Goal: Information Seeking & Learning: Learn about a topic

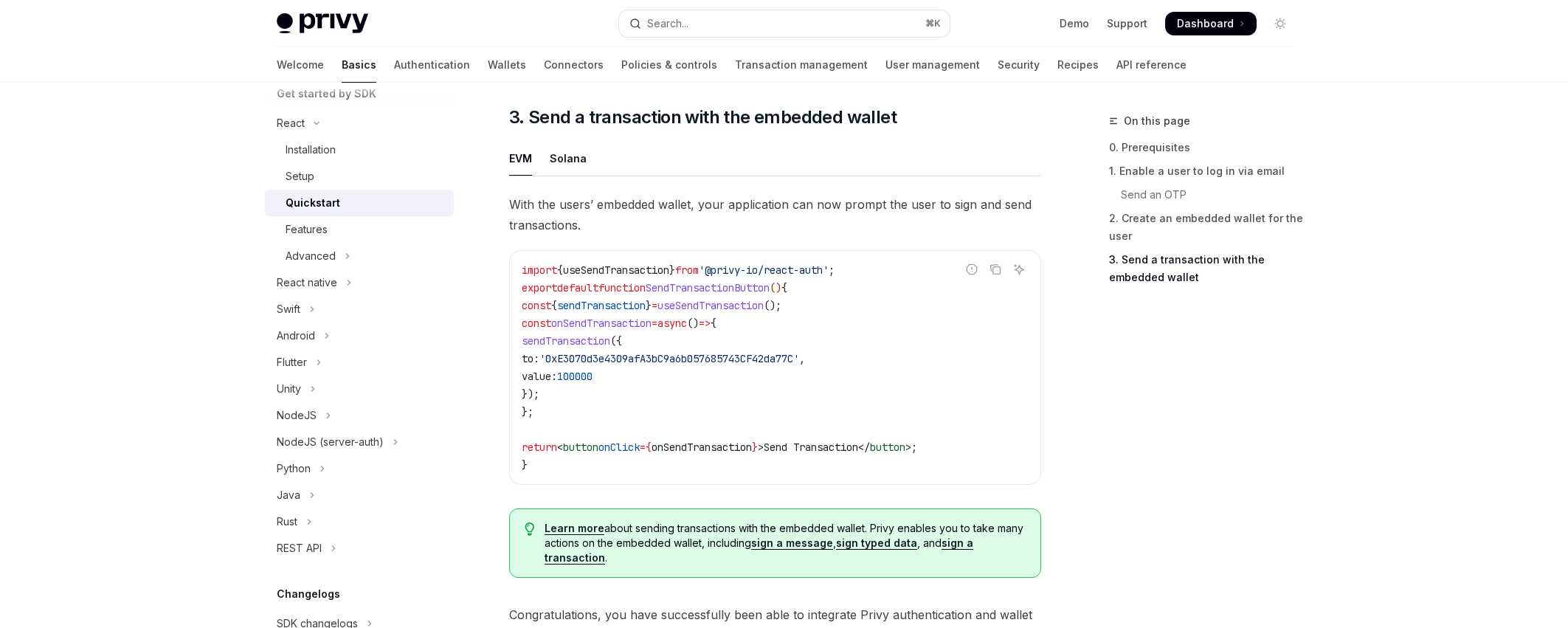
scroll to position [1198, 0]
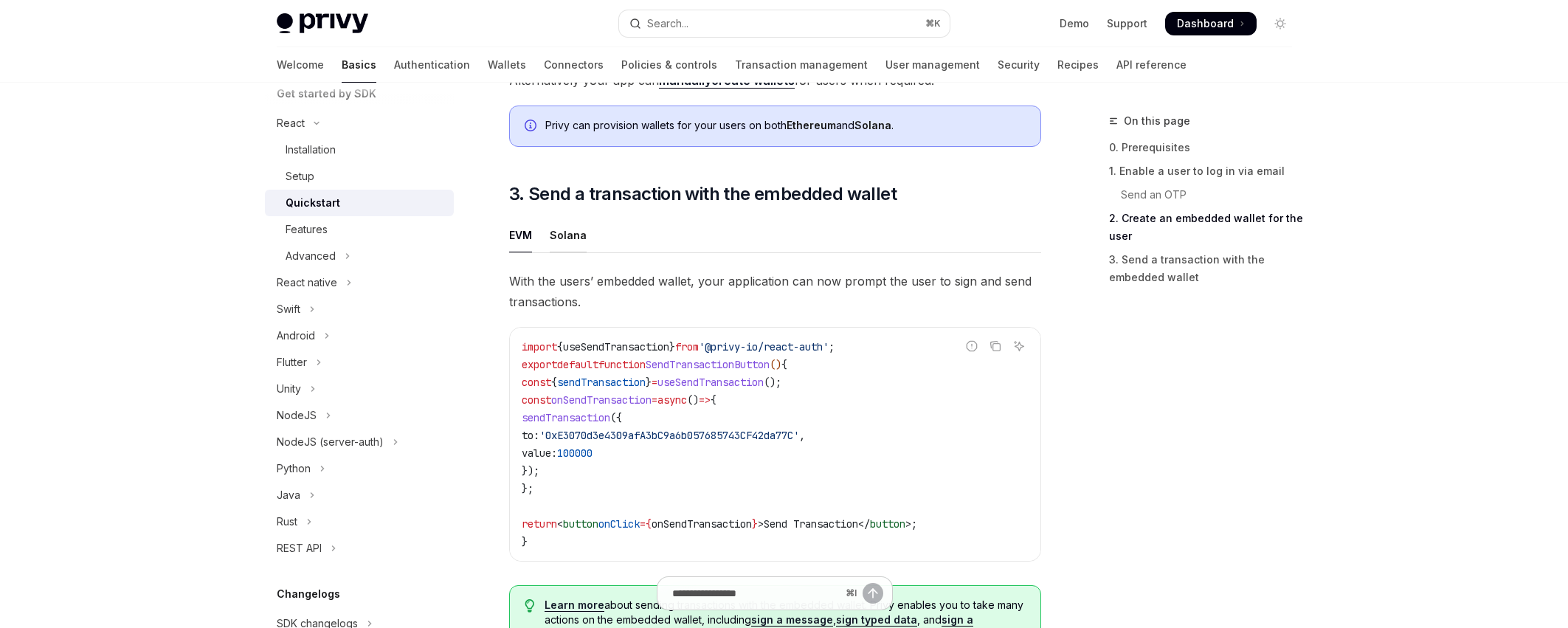
click at [562, 241] on div "Solana" at bounding box center [568, 234] width 37 height 34
type textarea "*"
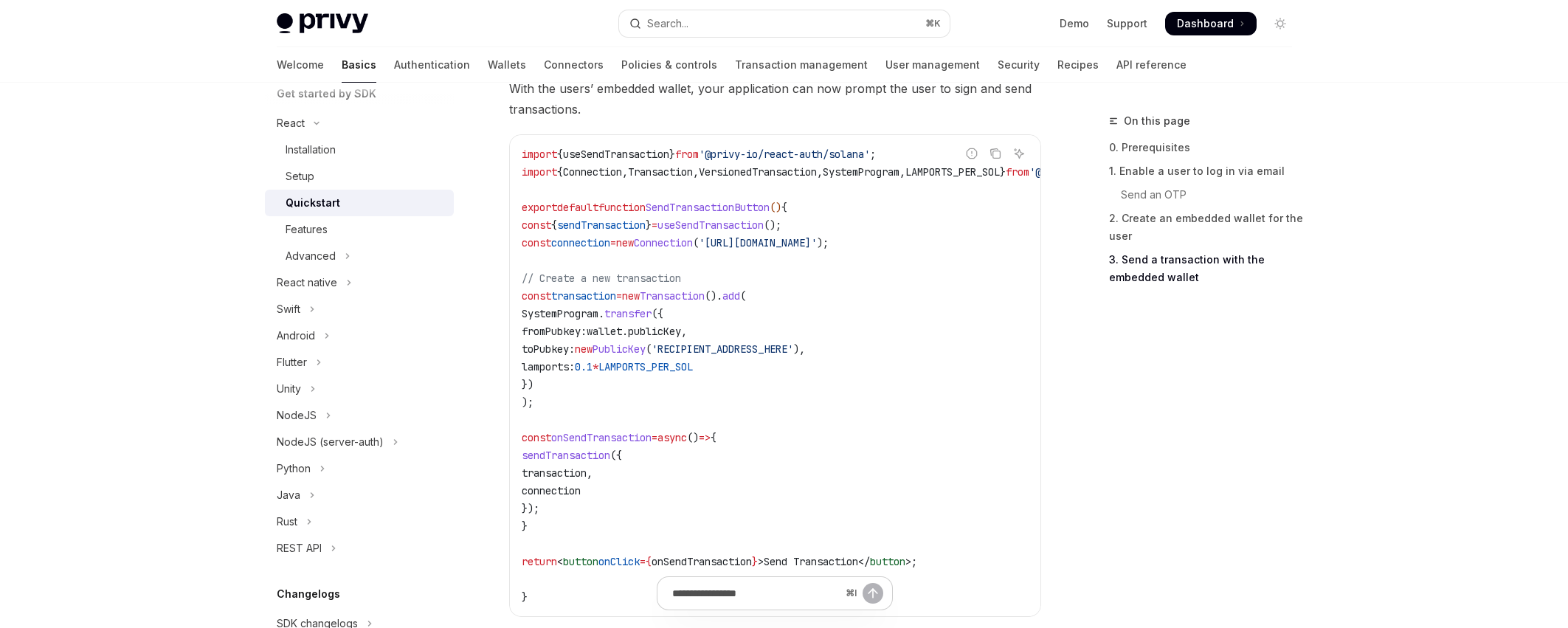
scroll to position [1367, 0]
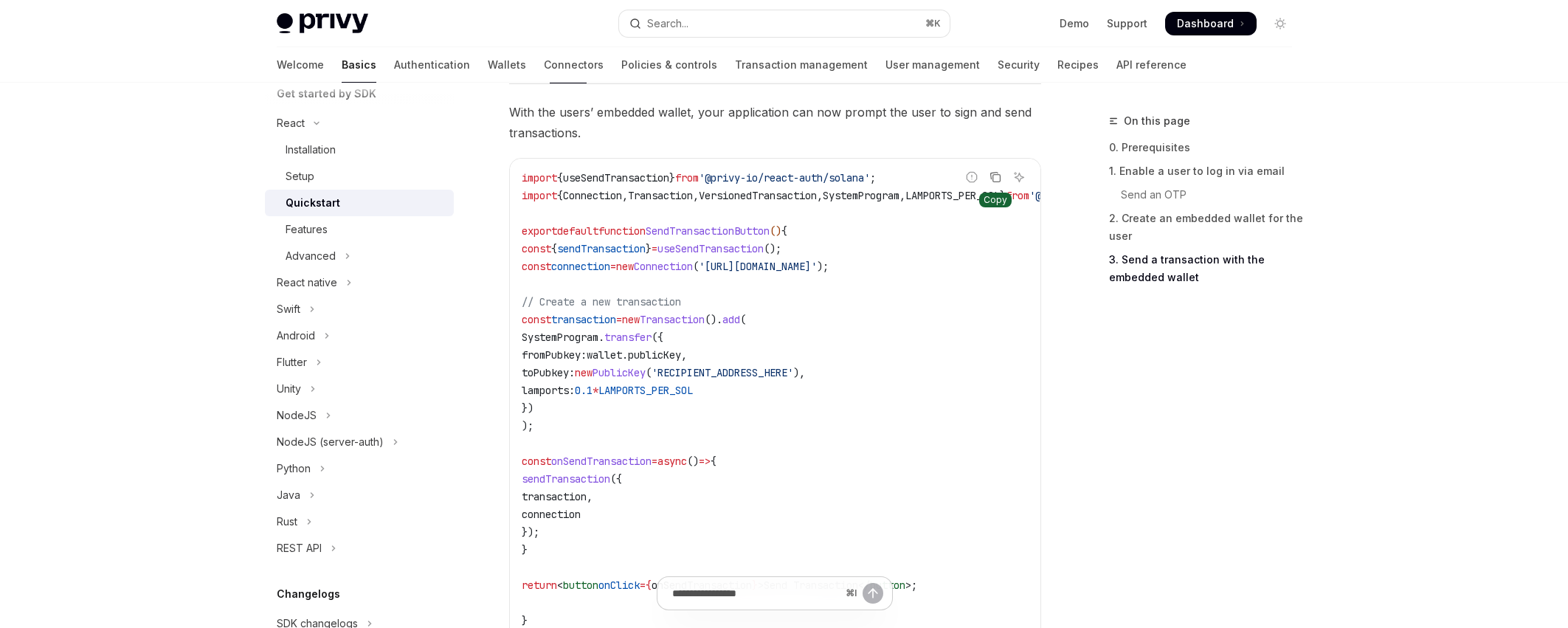
click at [996, 183] on icon "Copy the contents from the code block" at bounding box center [995, 176] width 11 height 11
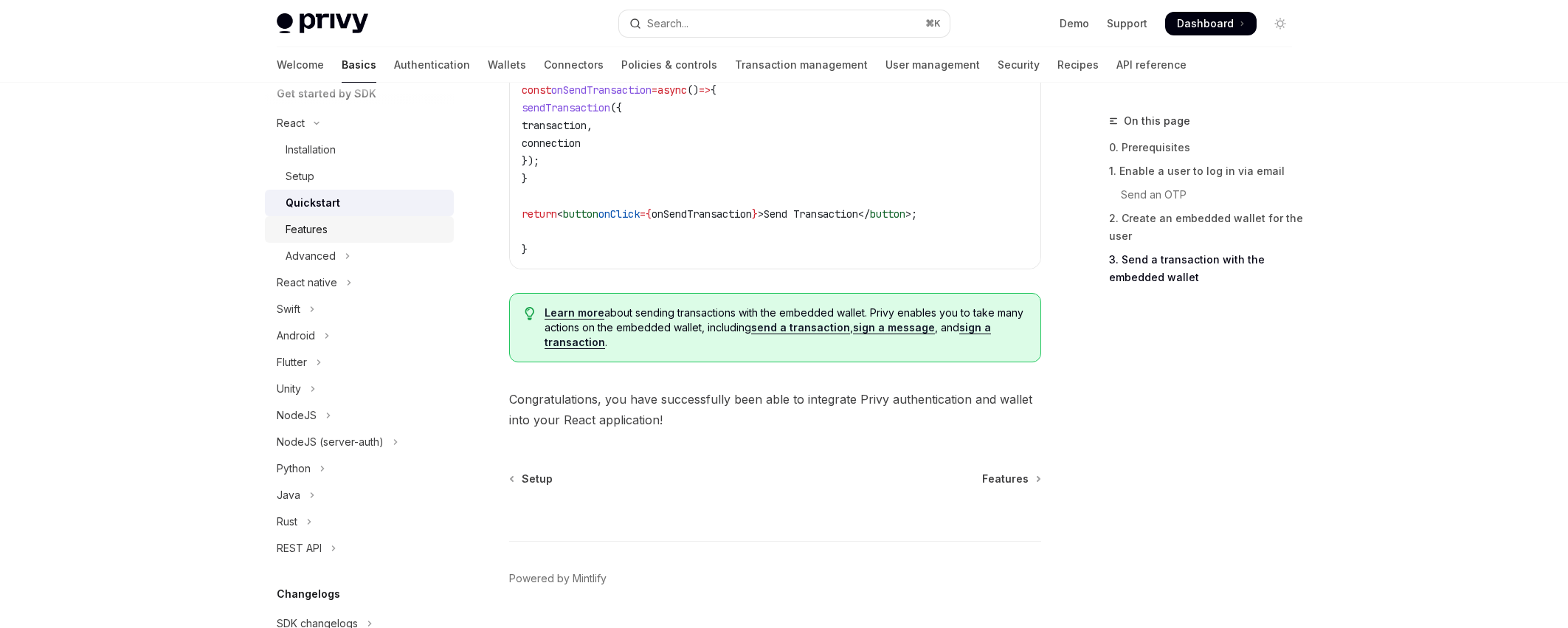
scroll to position [1726, 0]
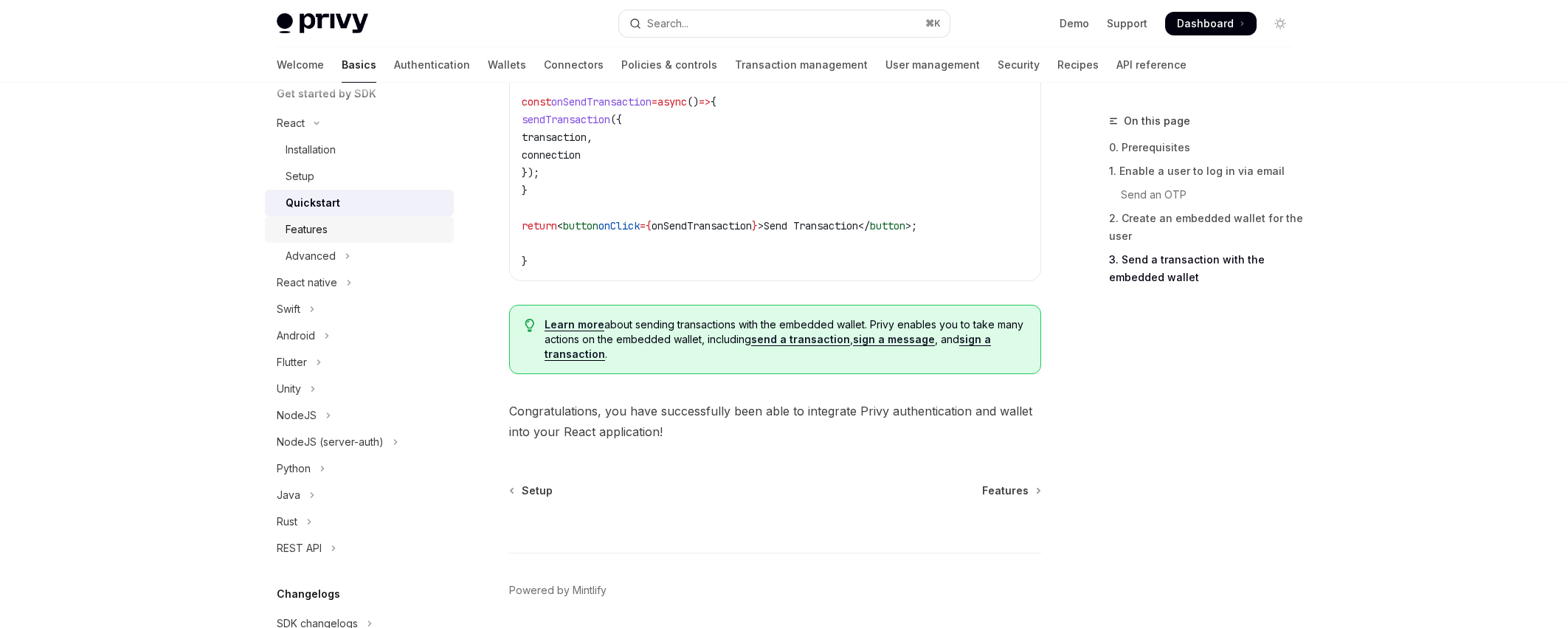
click at [359, 226] on div "Features" at bounding box center [365, 230] width 159 height 18
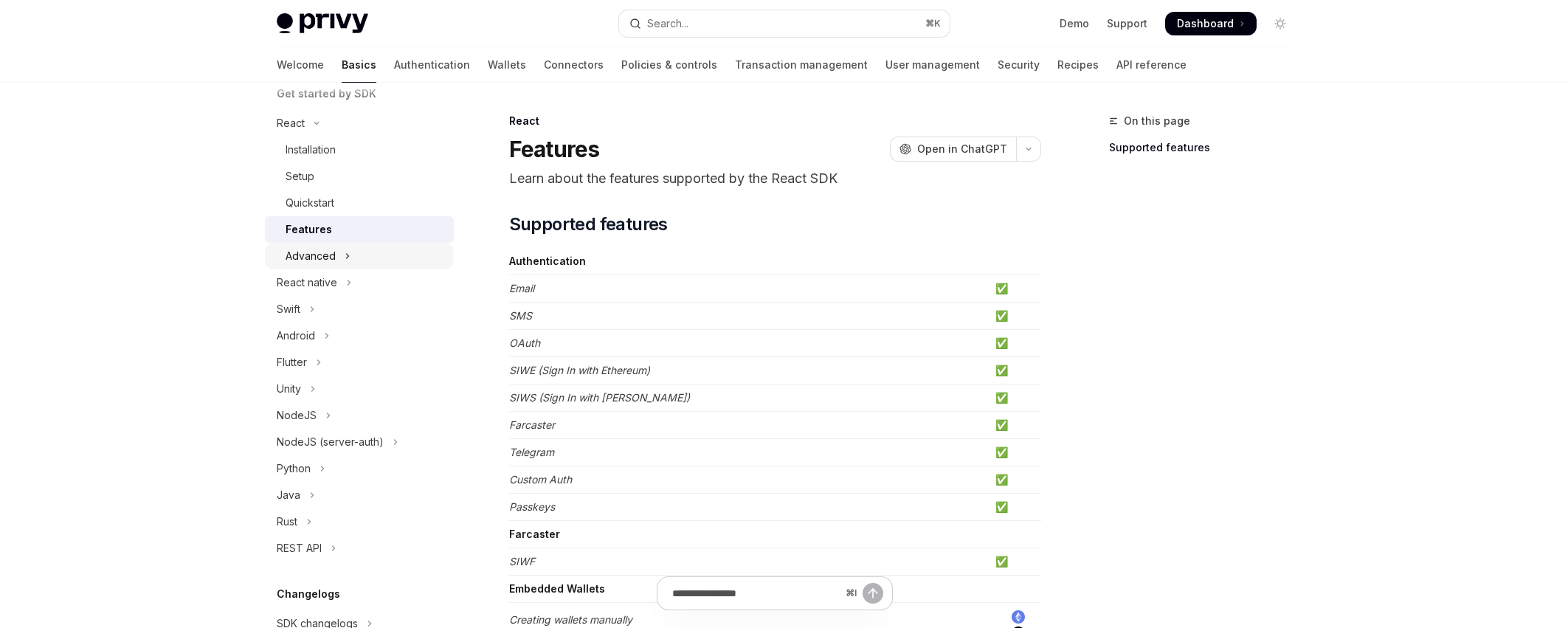
click at [347, 257] on icon "Toggle Advanced section" at bounding box center [347, 256] width 6 height 18
type textarea "*"
